Goal: Ask a question

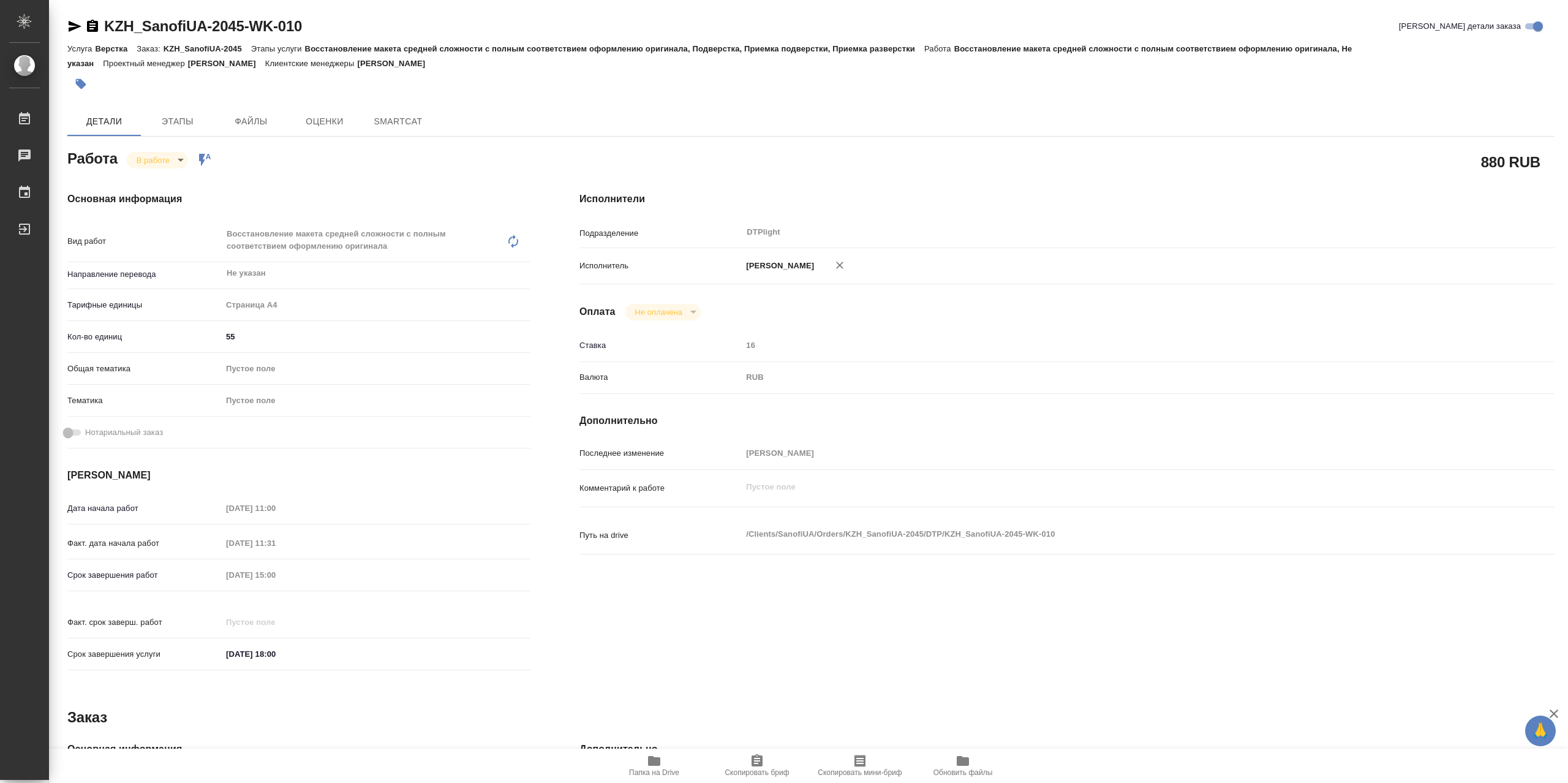
type textarea "x"
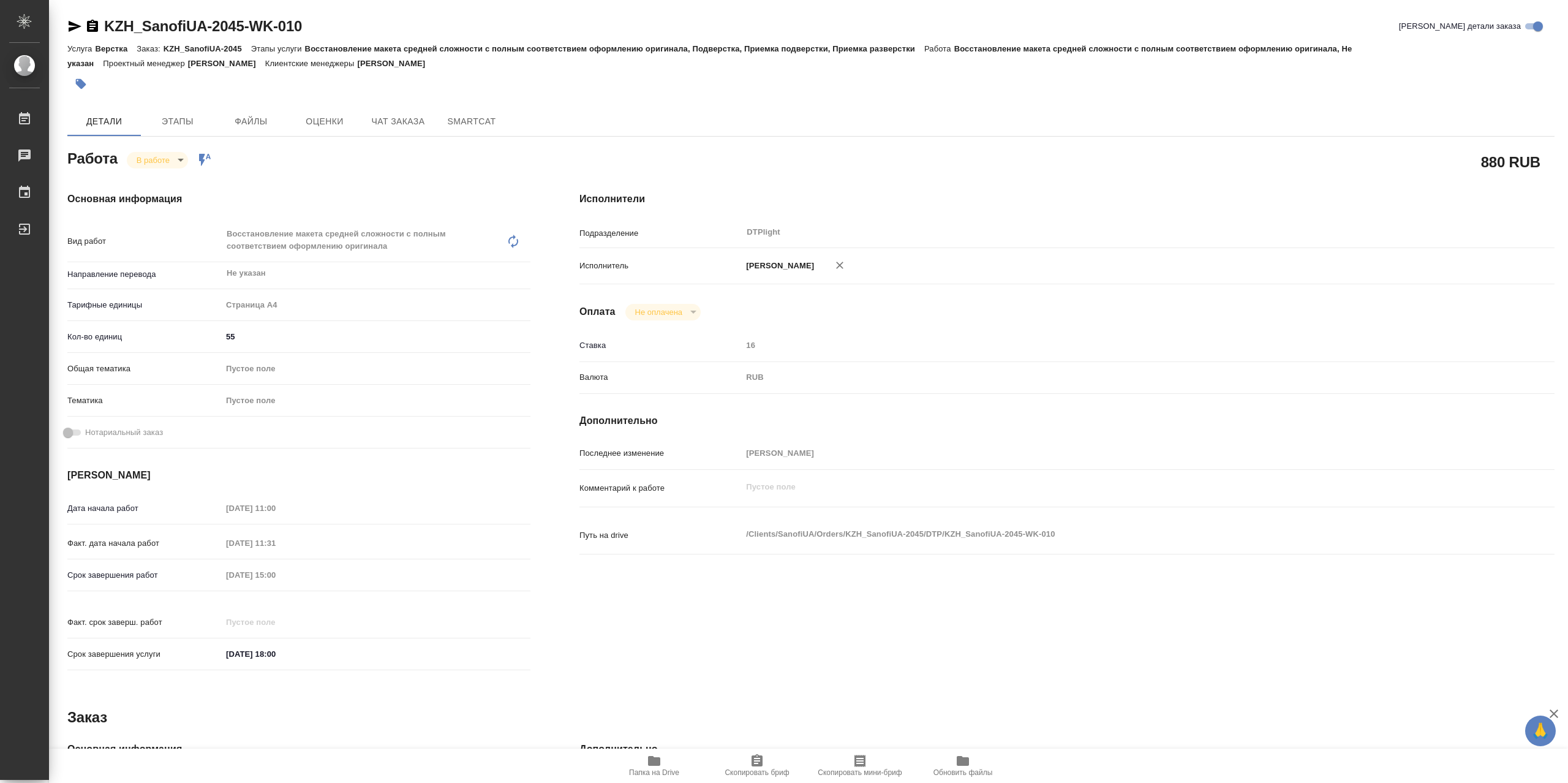
type textarea "x"
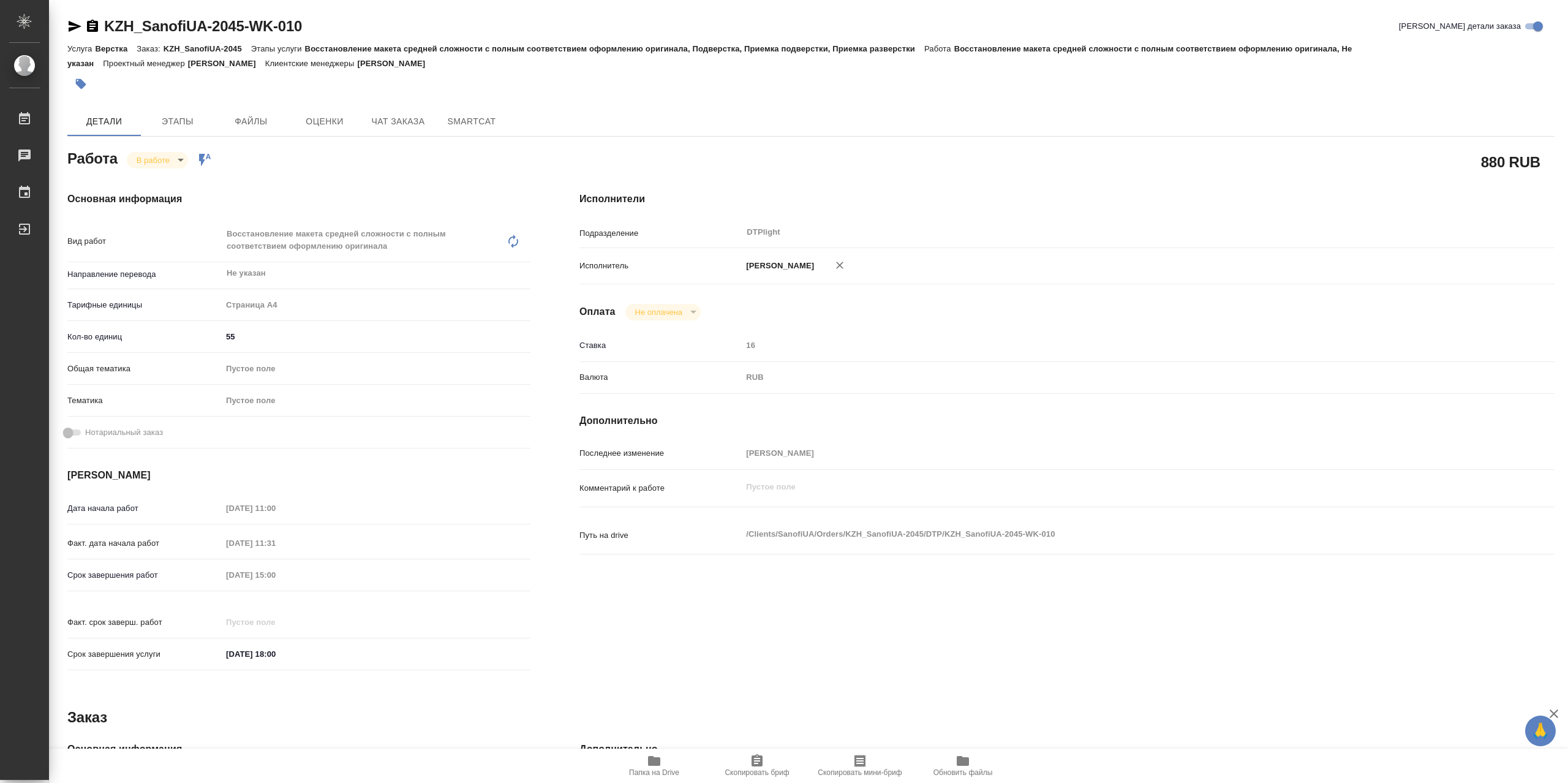
type textarea "x"
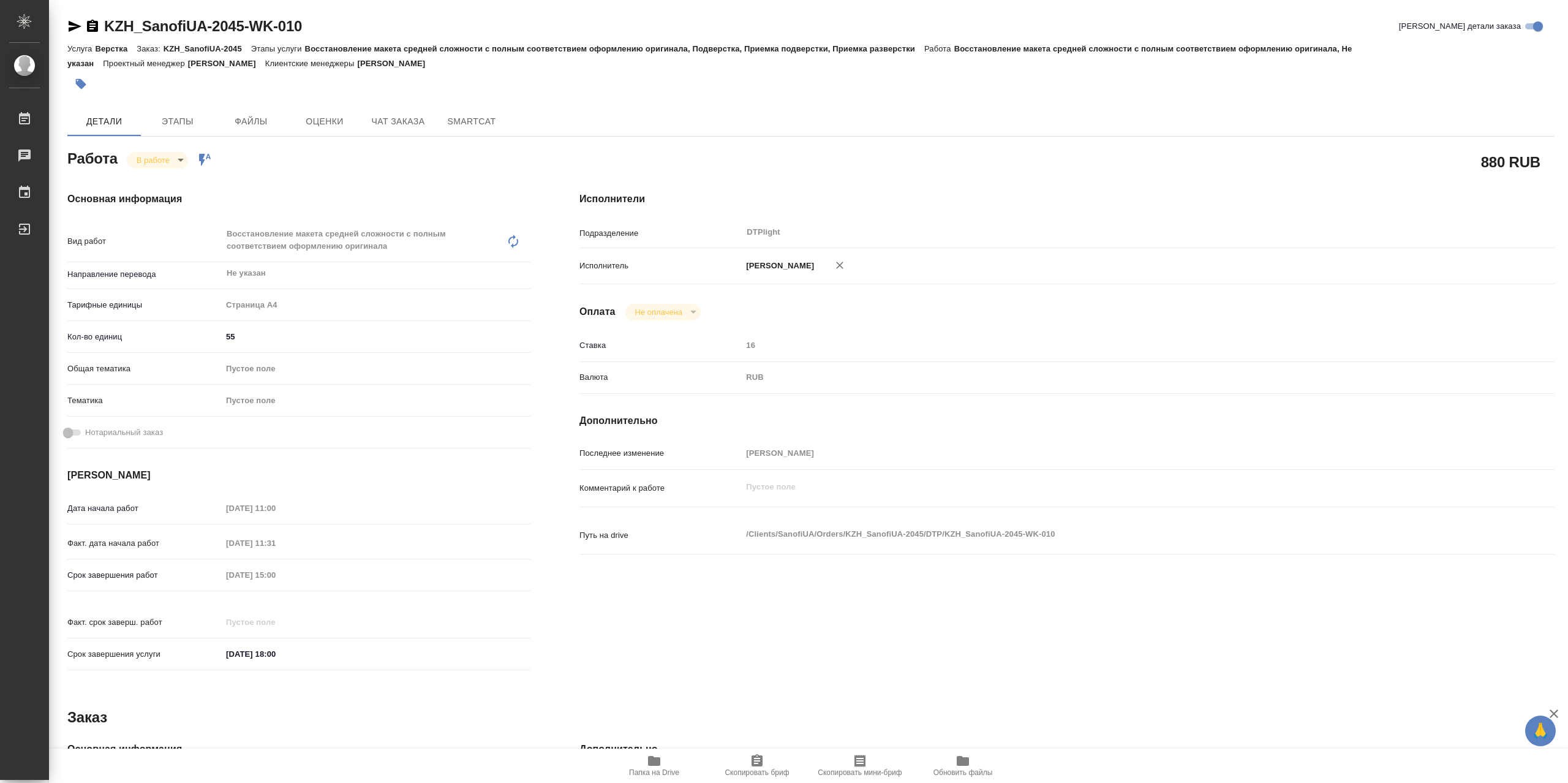
type textarea "x"
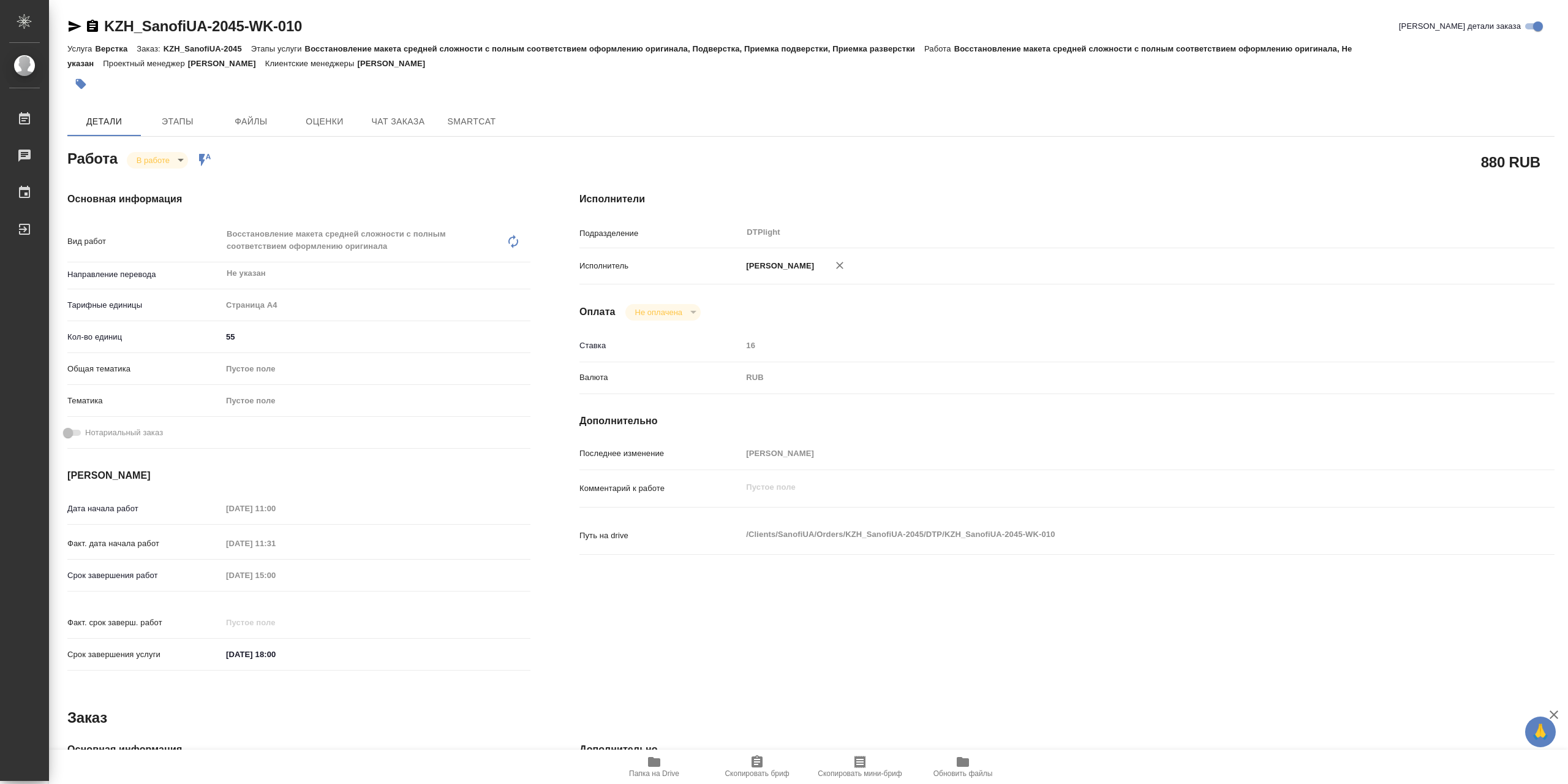
type textarea "x"
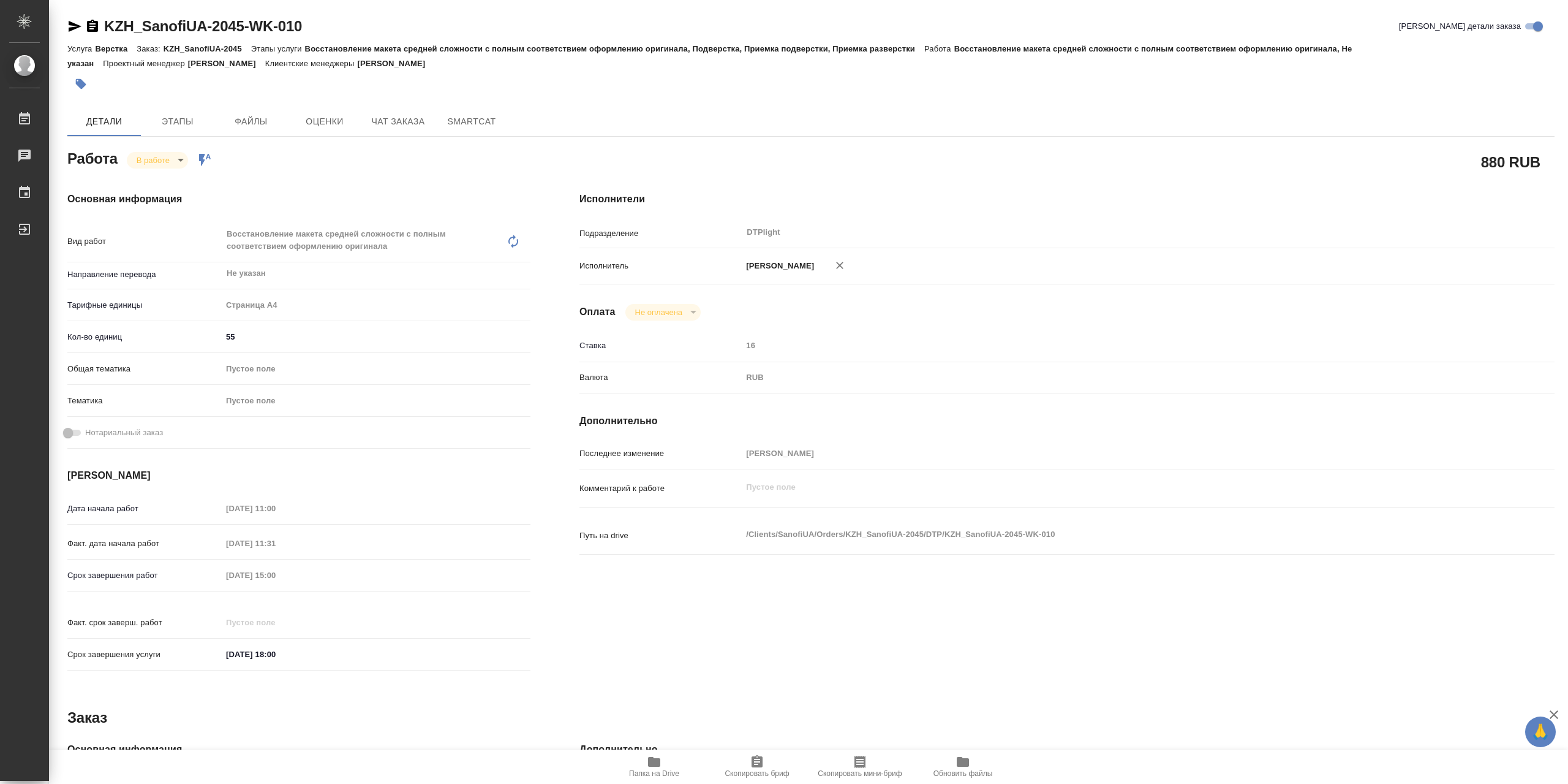
type textarea "x"
